Goal: Information Seeking & Learning: Check status

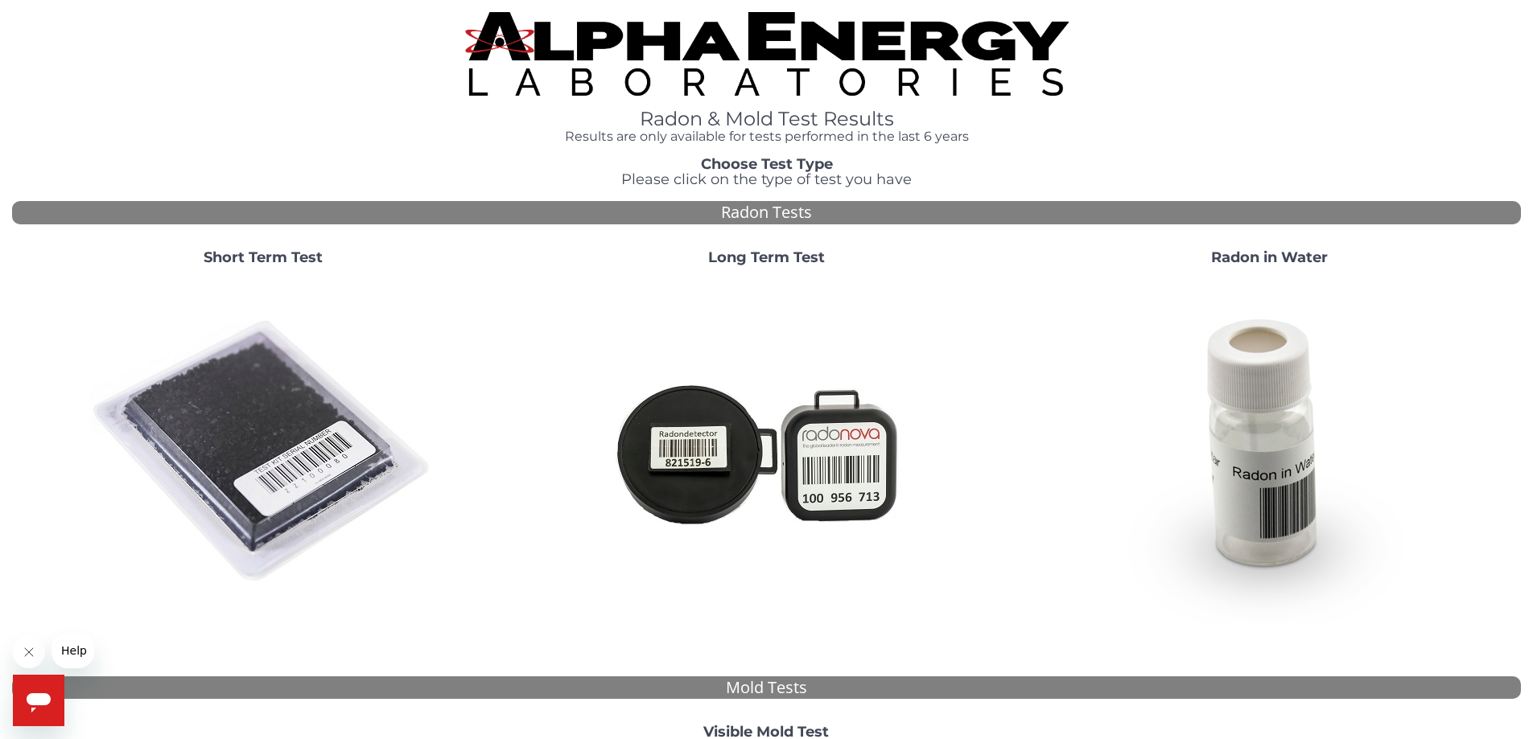
scroll to position [436, 0]
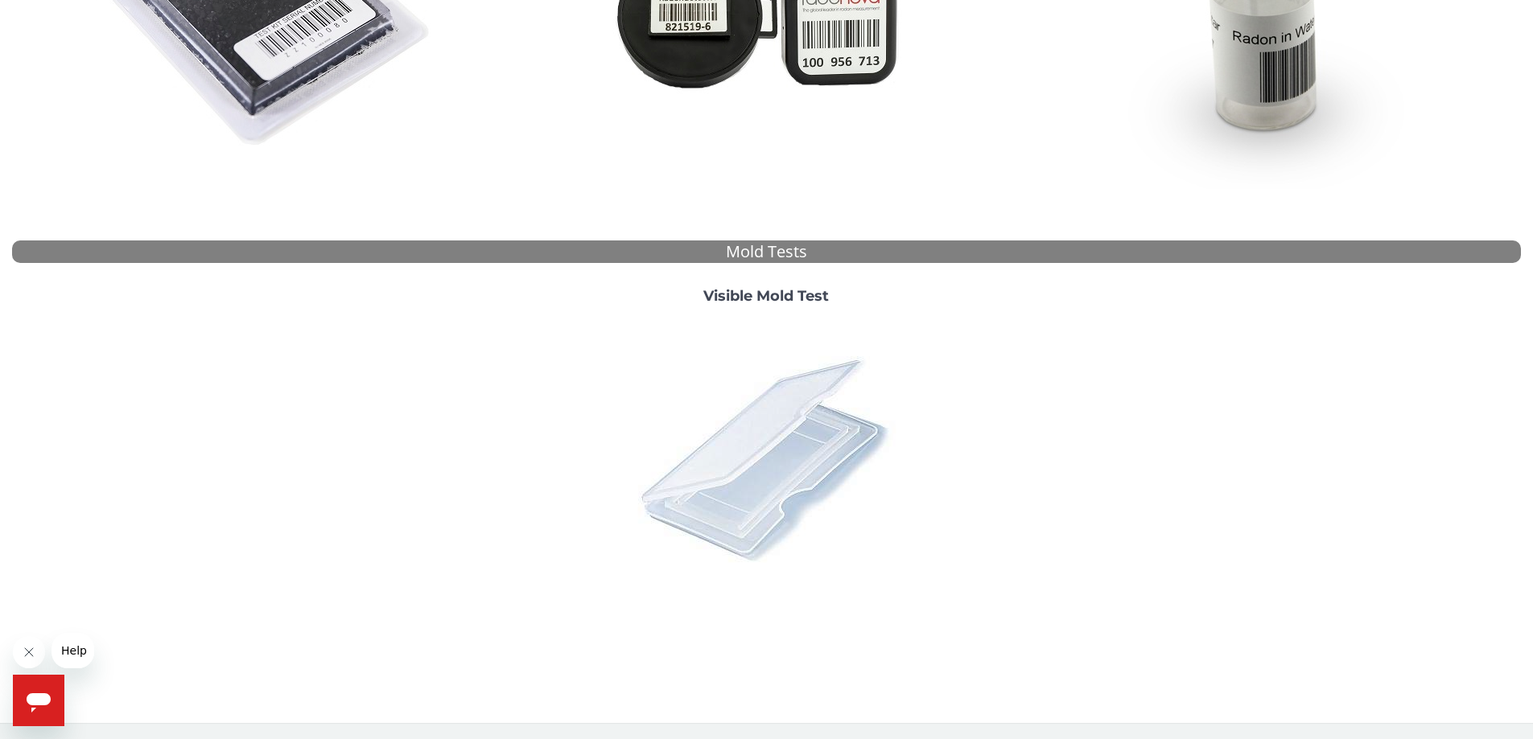
click at [778, 460] on img at bounding box center [766, 459] width 282 height 282
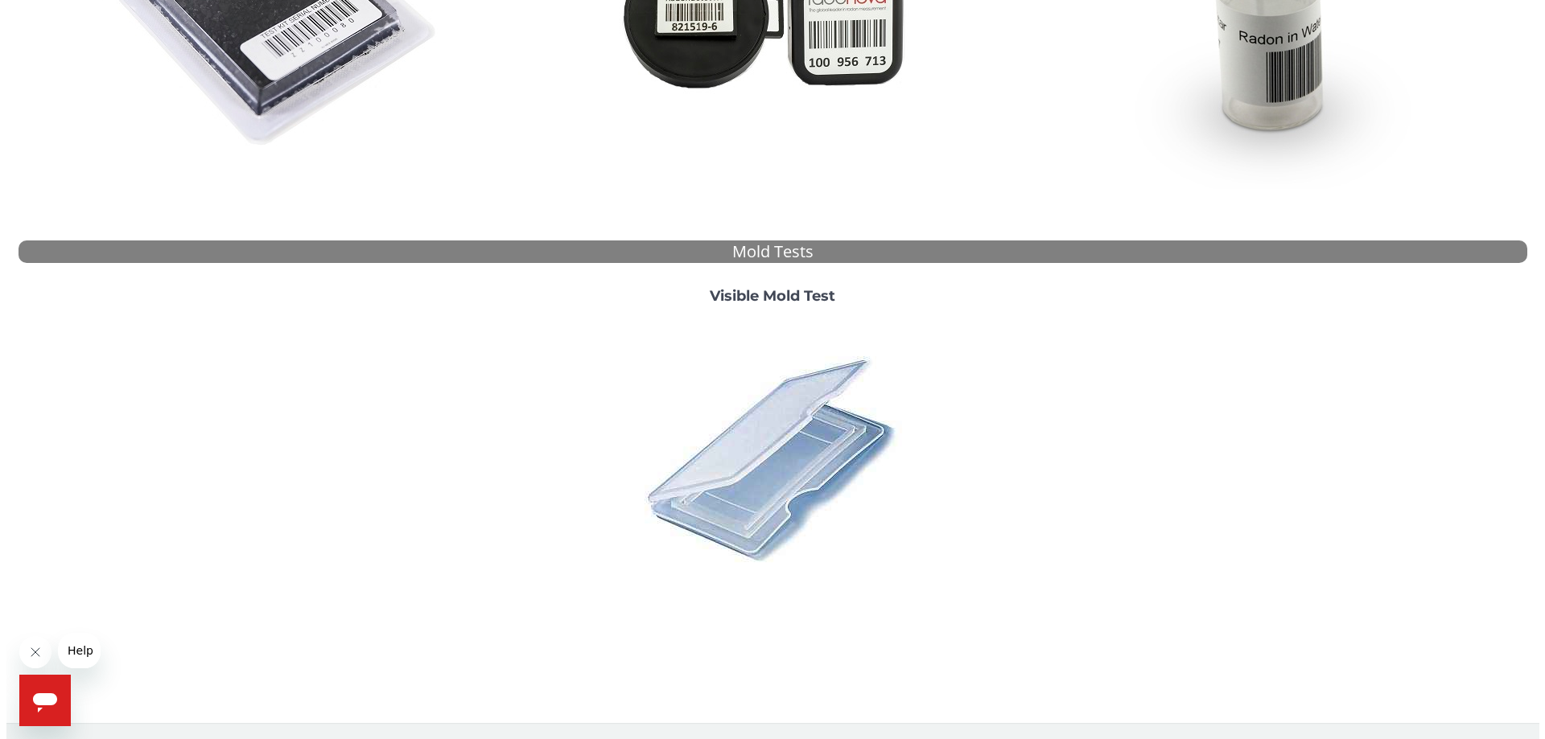
scroll to position [0, 0]
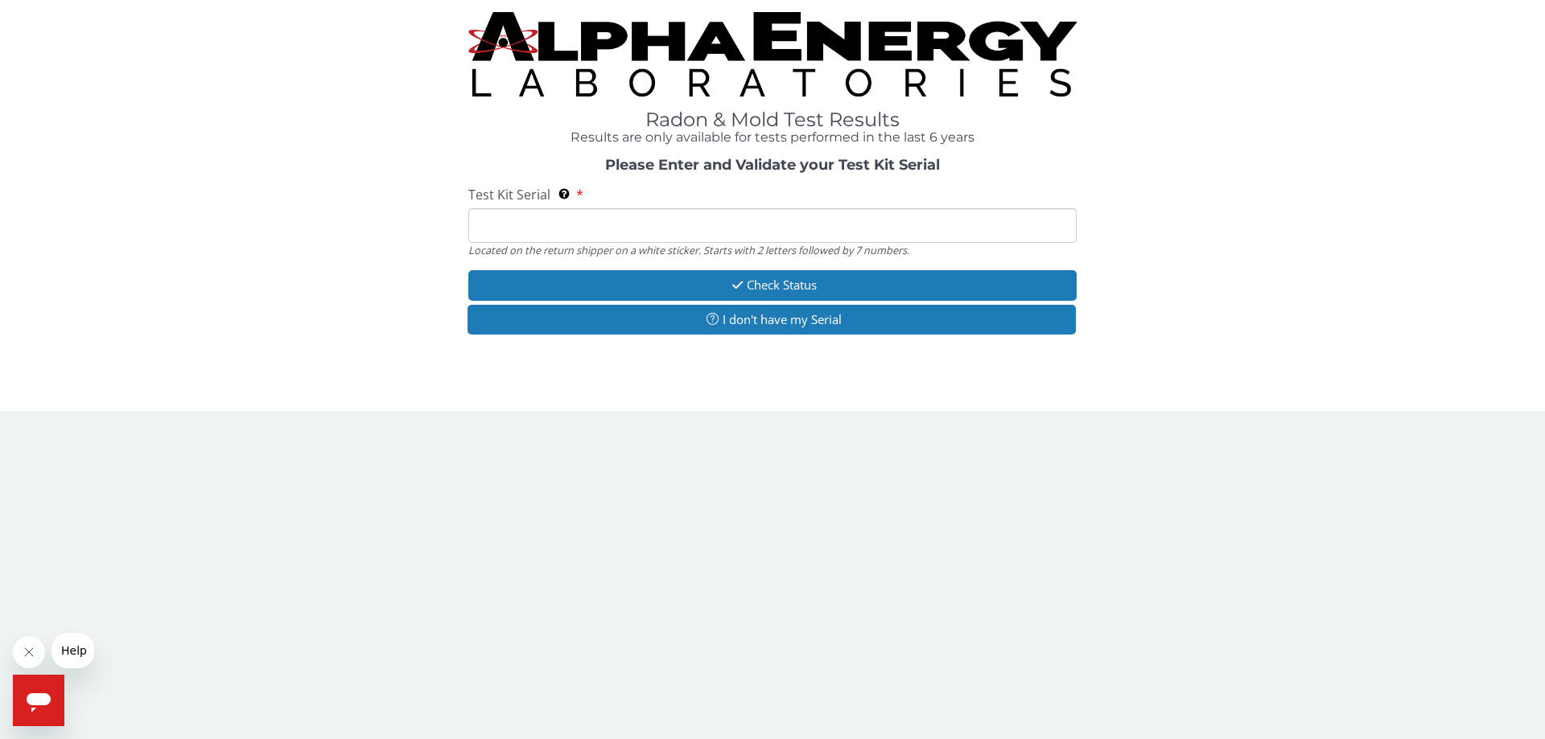
click at [488, 222] on input "Test Kit Serial Located on the return shipper on a white sticker. Starts with 2…" at bounding box center [772, 225] width 608 height 35
click at [489, 223] on input "Test Kit Serial Located on the return shipper on a white sticker. Starts with 2…" at bounding box center [772, 225] width 608 height 35
click at [489, 224] on input "Test Kit Serial Located on the return shipper on a white sticker. Starts with 2…" at bounding box center [772, 225] width 608 height 35
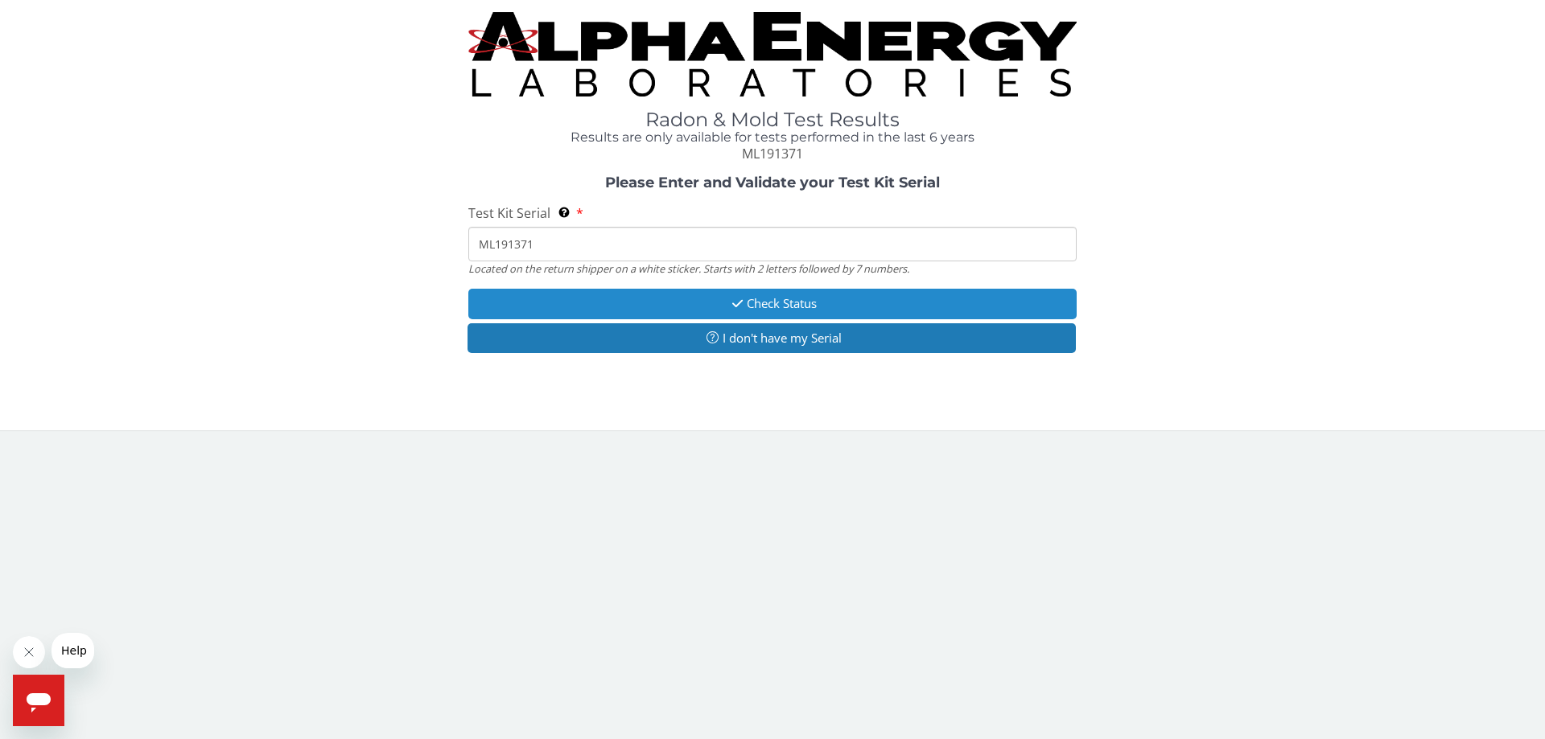
type input "ML191371"
click at [768, 308] on button "Check Status" at bounding box center [772, 304] width 608 height 30
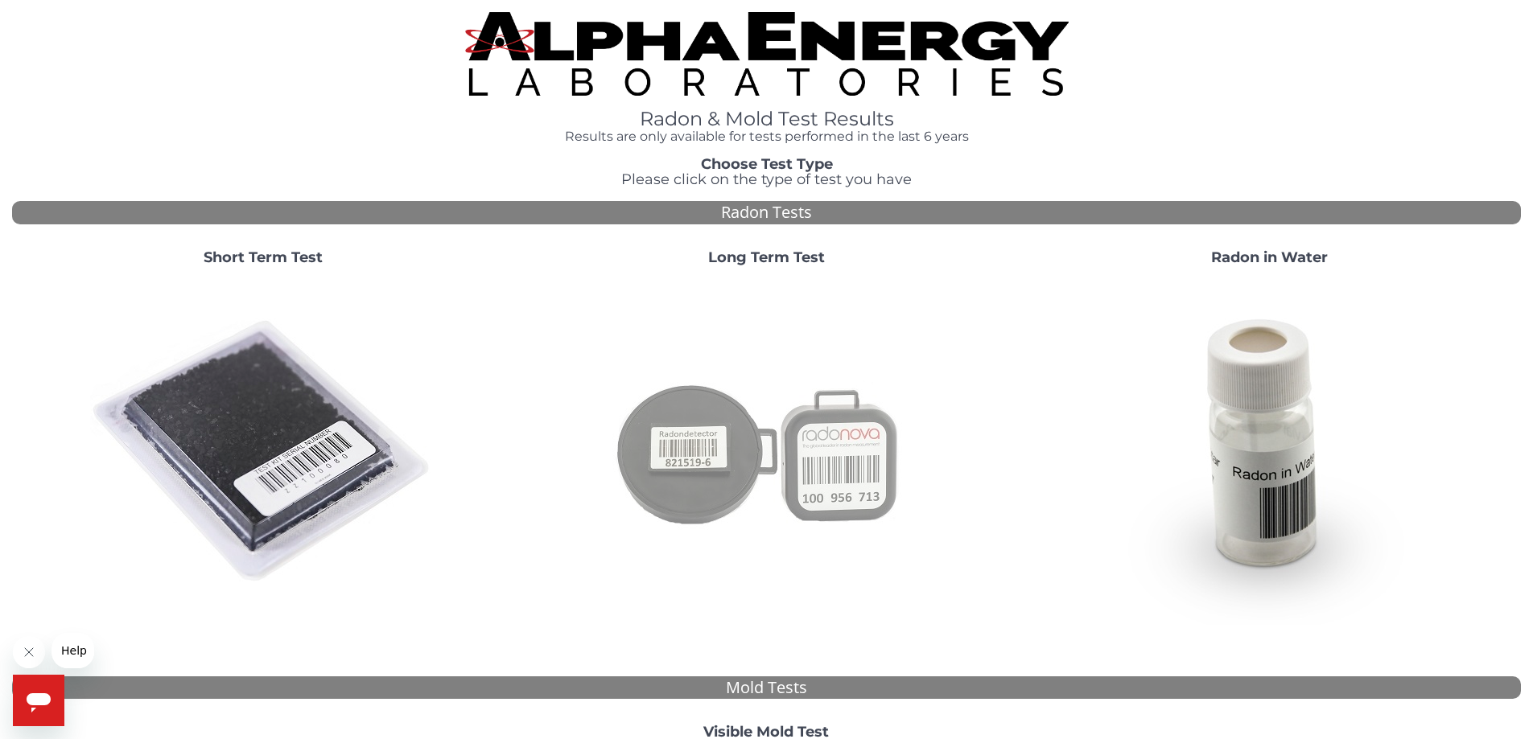
scroll to position [436, 0]
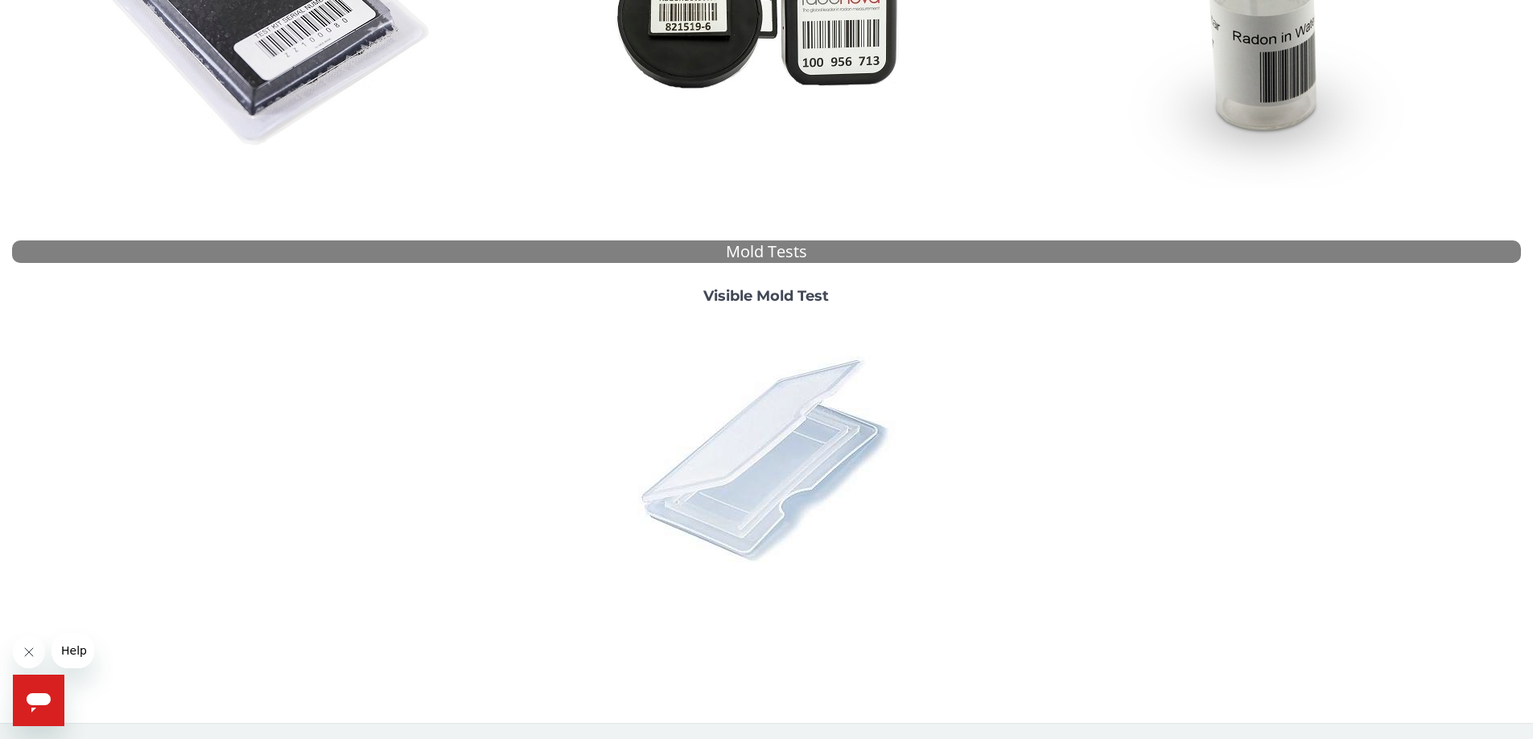
click at [801, 410] on img at bounding box center [766, 459] width 282 height 282
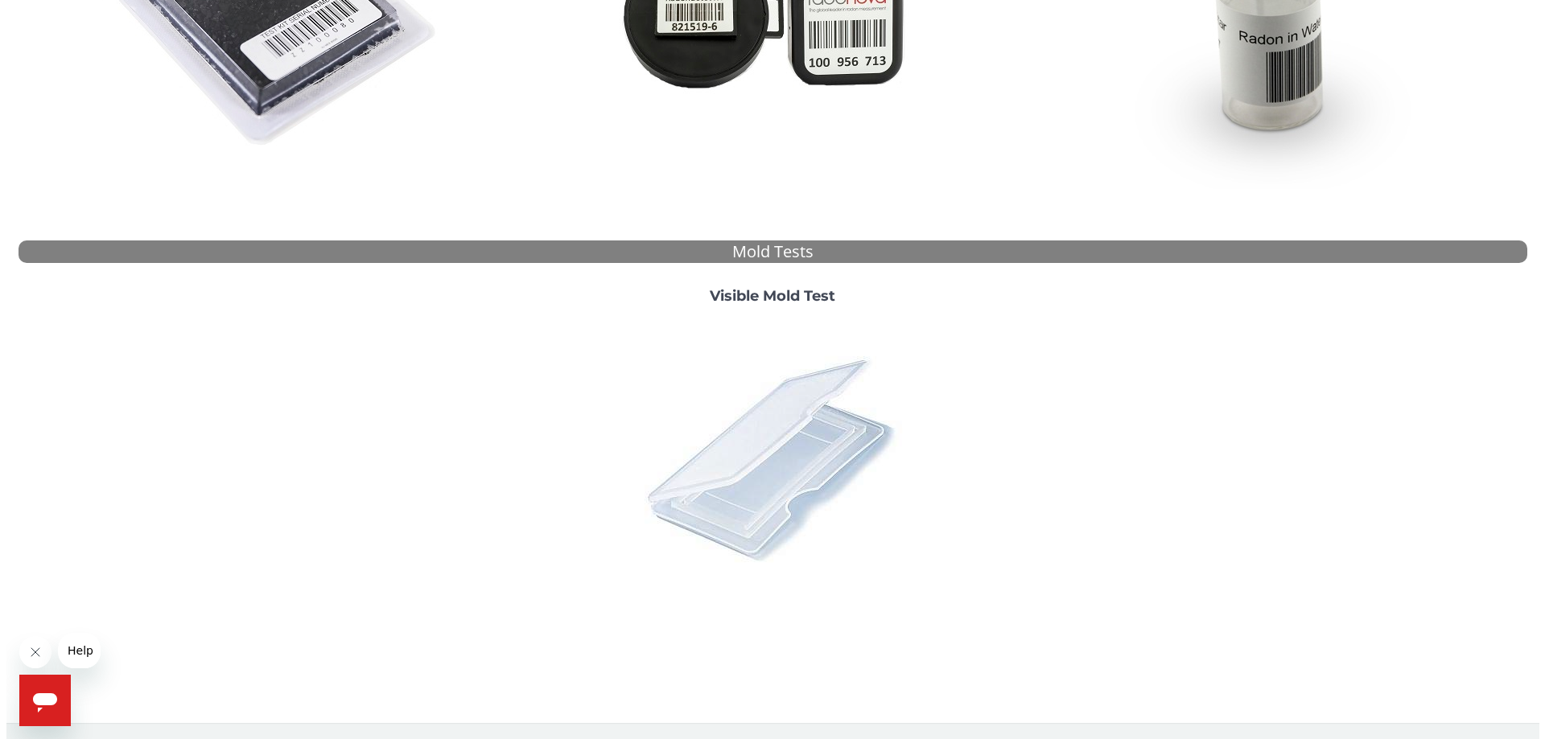
scroll to position [0, 0]
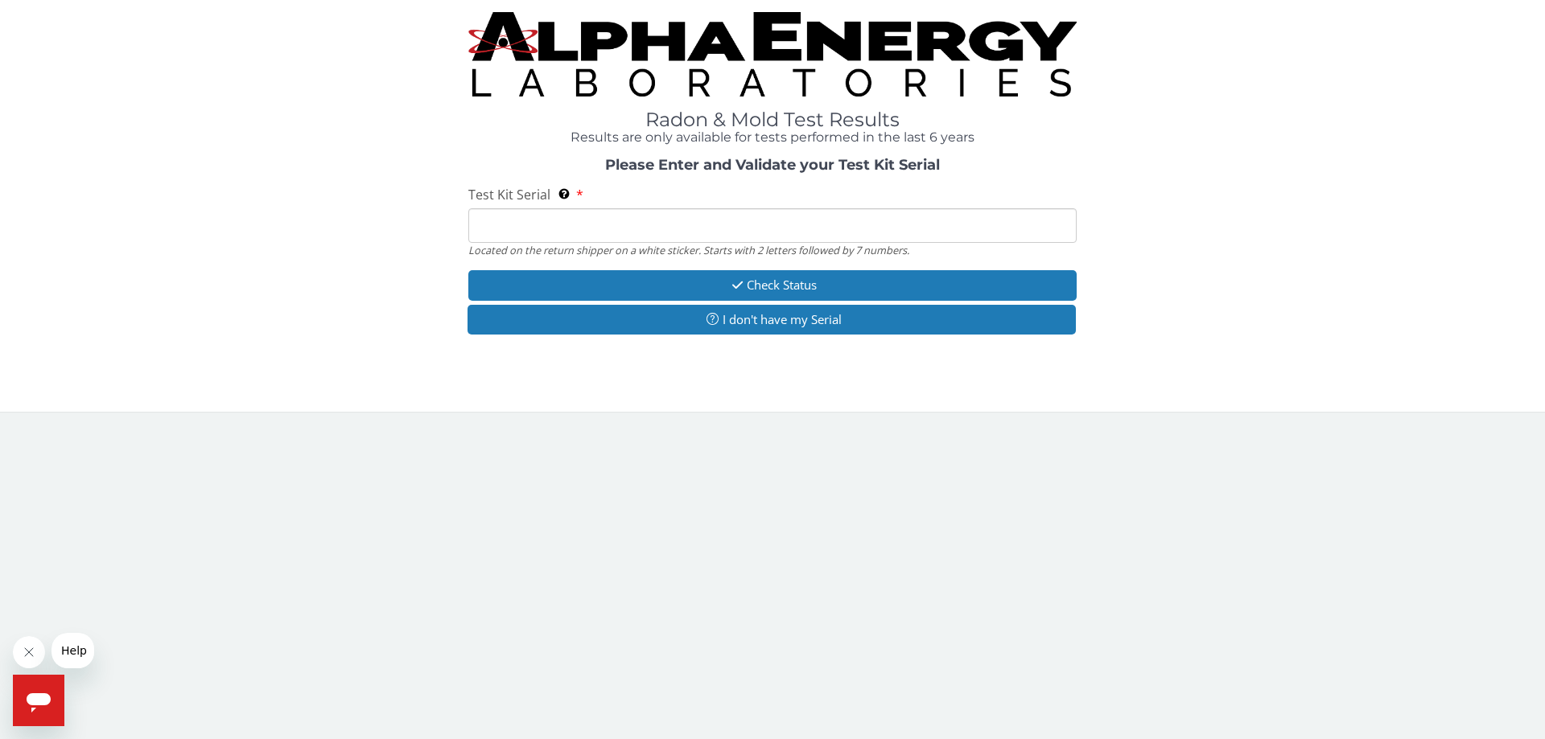
click at [509, 217] on input "Test Kit Serial Located on the return shipper on a white sticker. Starts with 2…" at bounding box center [772, 225] width 608 height 35
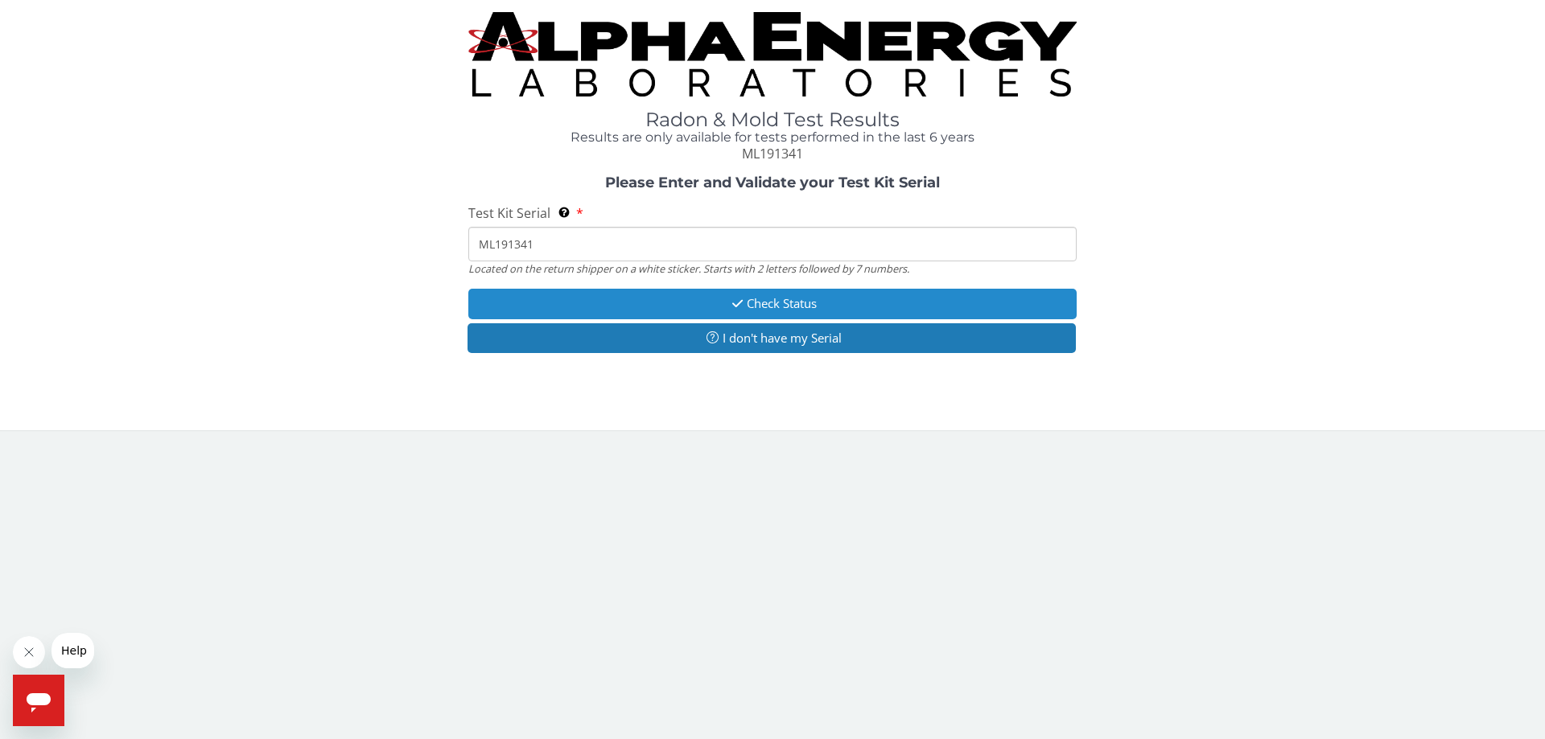
type input "ML191341"
click at [791, 307] on button "Check Status" at bounding box center [772, 304] width 608 height 30
